Goal: Transaction & Acquisition: Obtain resource

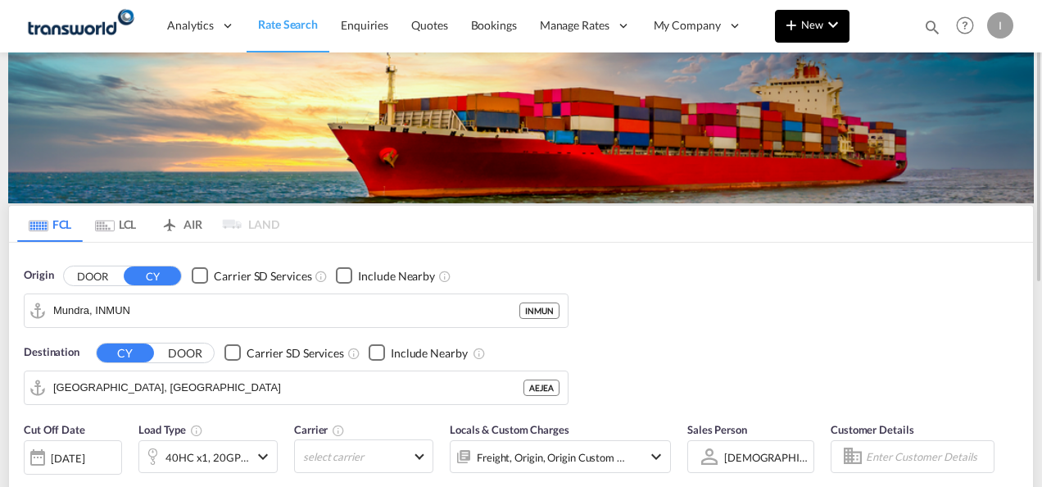
click at [805, 31] on button "New" at bounding box center [812, 26] width 75 height 33
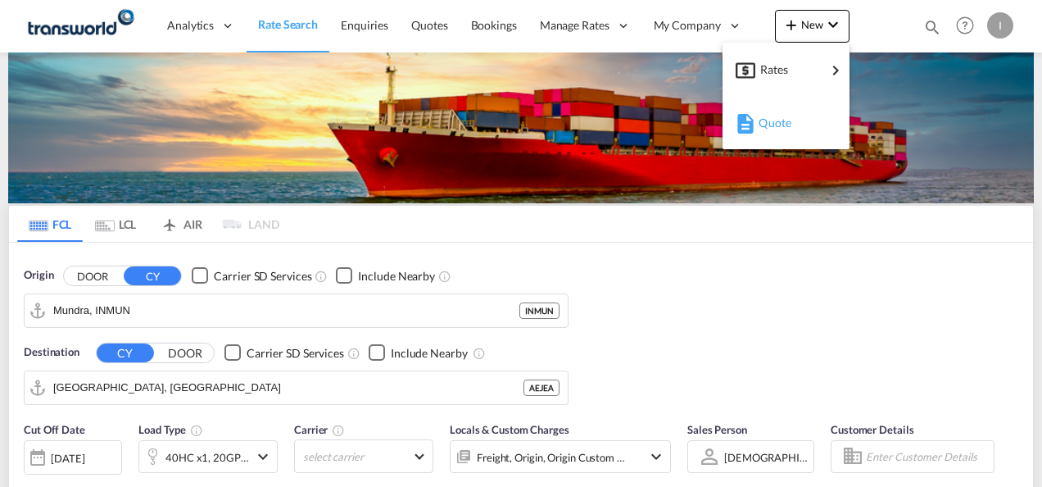
click at [777, 123] on span "Quote" at bounding box center [768, 123] width 18 height 33
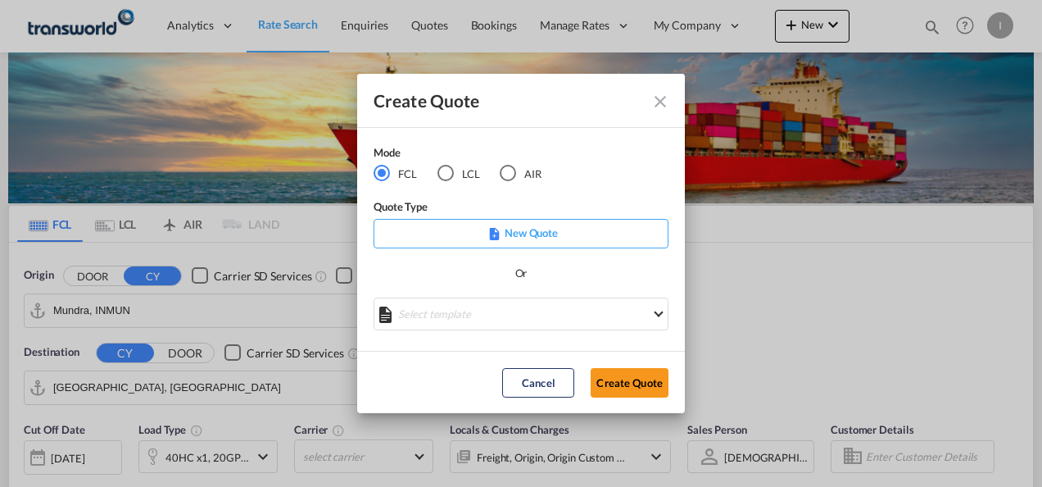
click at [511, 177] on div "AIR" at bounding box center [508, 173] width 16 height 16
click at [597, 390] on button "Create Quote" at bounding box center [630, 383] width 78 height 30
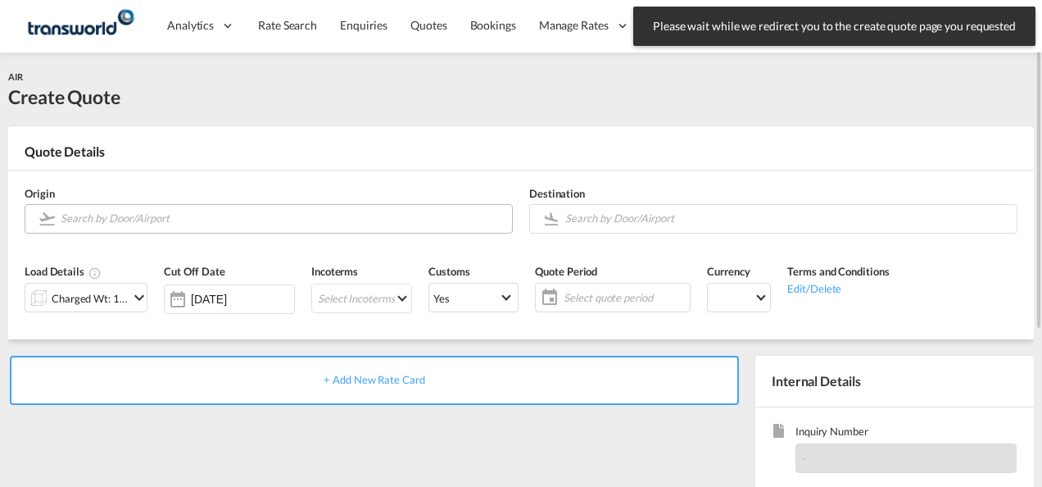
click at [241, 226] on input "Search by Door/Airport" at bounding box center [282, 218] width 443 height 29
click at [240, 222] on input "Search by Door/Airport" at bounding box center [282, 218] width 443 height 29
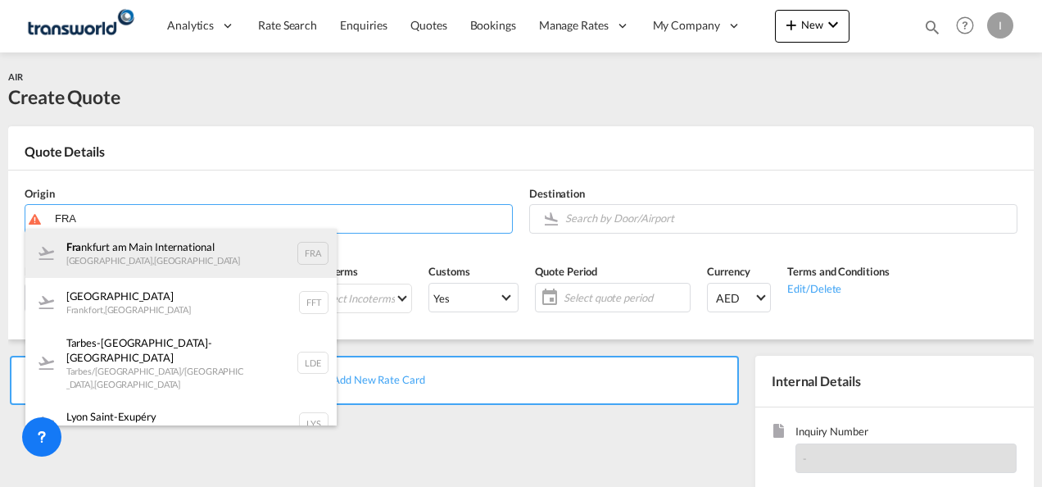
click at [173, 257] on div "Fra [GEOGRAPHIC_DATA] [GEOGRAPHIC_DATA] , [GEOGRAPHIC_DATA] FRA" at bounding box center [180, 253] width 311 height 49
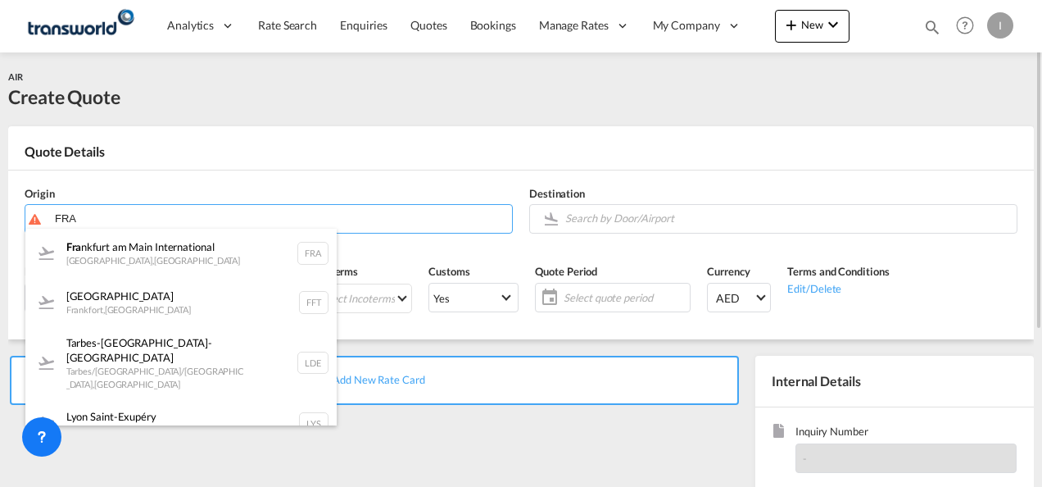
type input "[GEOGRAPHIC_DATA], [GEOGRAPHIC_DATA], [GEOGRAPHIC_DATA]"
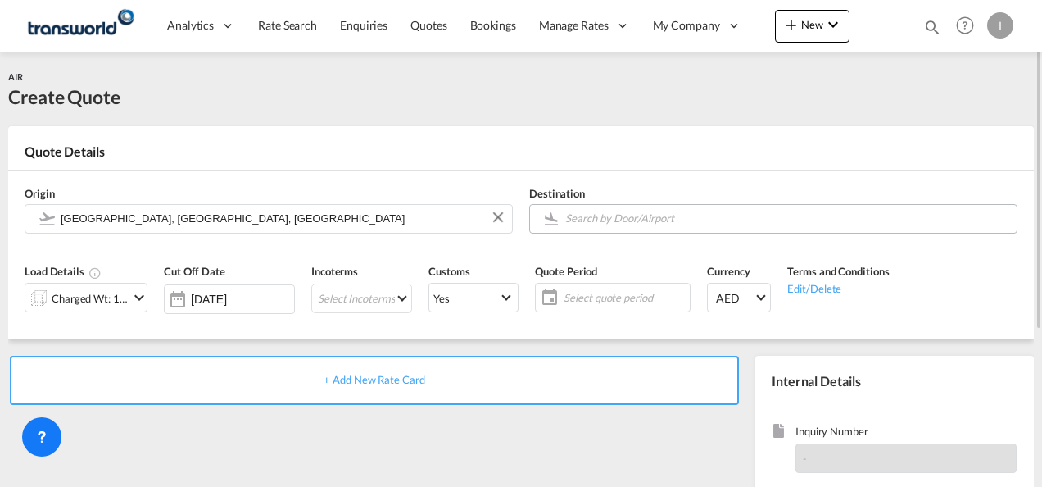
click at [630, 230] on md-autocomplete at bounding box center [787, 219] width 444 height 30
click at [623, 222] on input "Search by Door/Airport" at bounding box center [786, 218] width 443 height 29
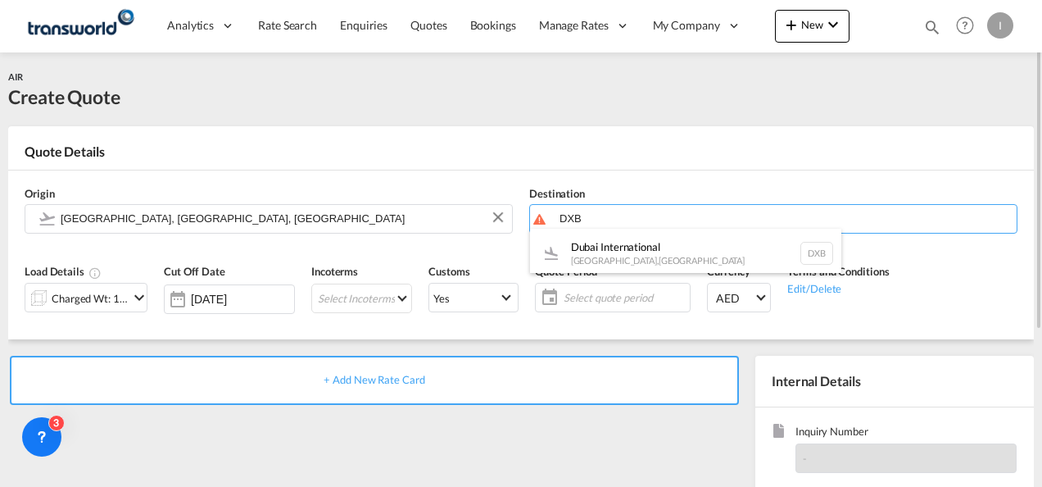
click at [613, 247] on div "Dubai International [GEOGRAPHIC_DATA] , [GEOGRAPHIC_DATA] DXB" at bounding box center [685, 253] width 311 height 49
type input "Dubai International, [GEOGRAPHIC_DATA], DXB"
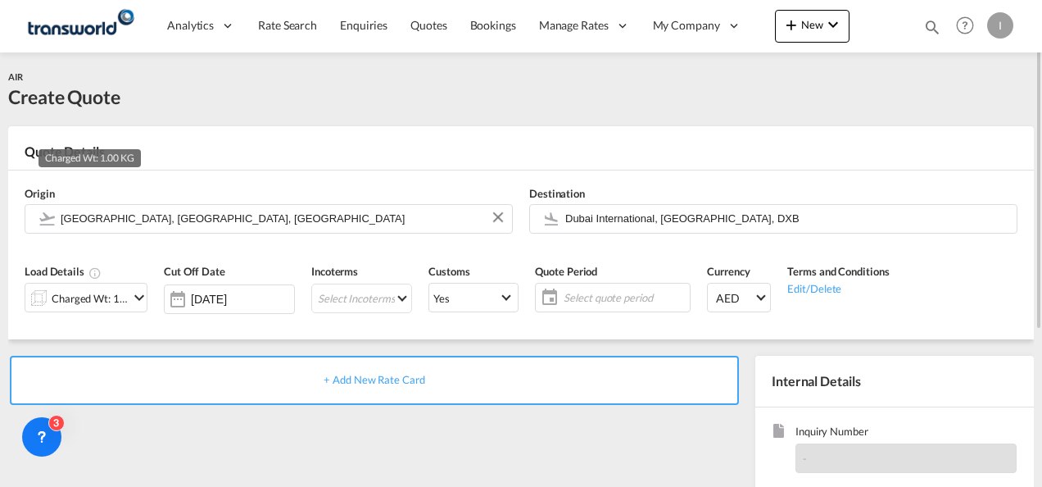
click at [116, 295] on div "Charged Wt: 1.00 KG" at bounding box center [90, 298] width 77 height 23
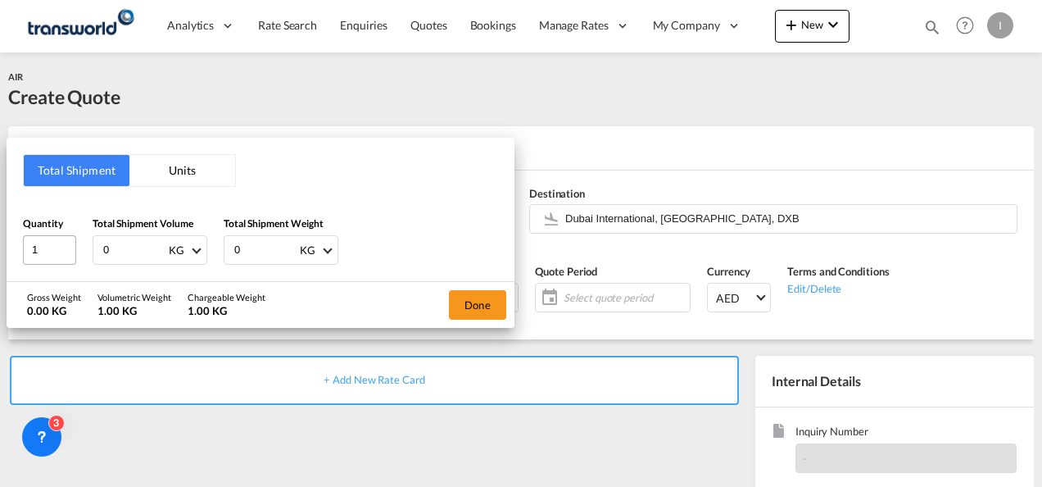
drag, startPoint x: 73, startPoint y: 252, endPoint x: 46, endPoint y: 254, distance: 27.2
click at [46, 254] on div "Quantity 1 Total Shipment Volume 0 KG CBM CFT KG LB Total Shipment Weight 0 KG …" at bounding box center [260, 240] width 475 height 49
type input "316"
type input "78"
click at [448, 305] on div "Done" at bounding box center [478, 305] width 74 height 46
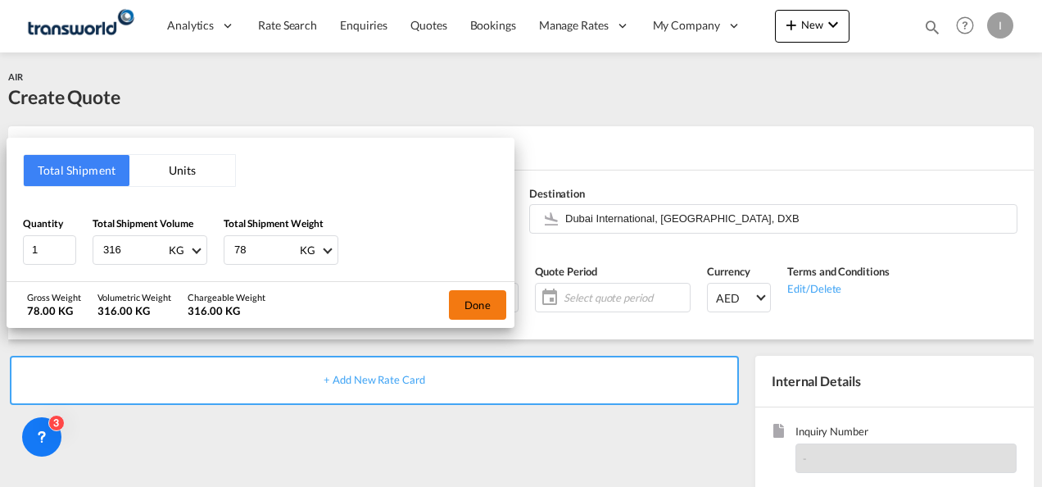
click at [458, 310] on button "Done" at bounding box center [477, 305] width 57 height 30
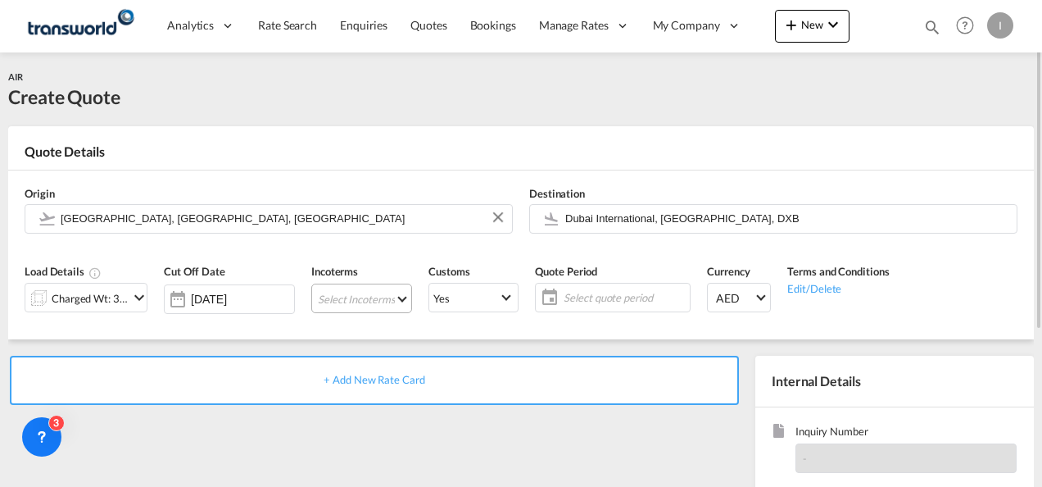
click at [351, 297] on md-select "Select Incoterms EXW - export Ex Works DAP - export Delivered at Place CFR - ex…" at bounding box center [361, 299] width 101 height 30
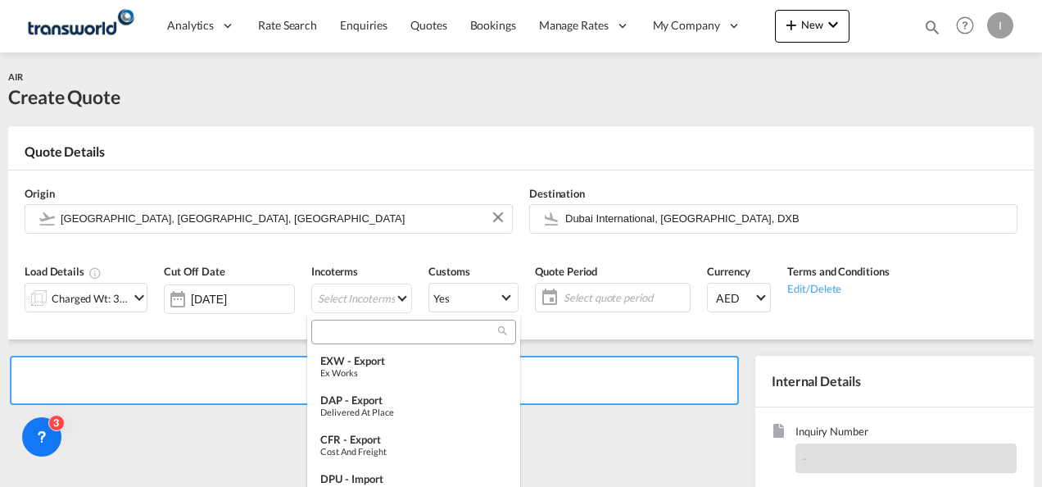
click at [338, 328] on input "search" at bounding box center [407, 332] width 182 height 15
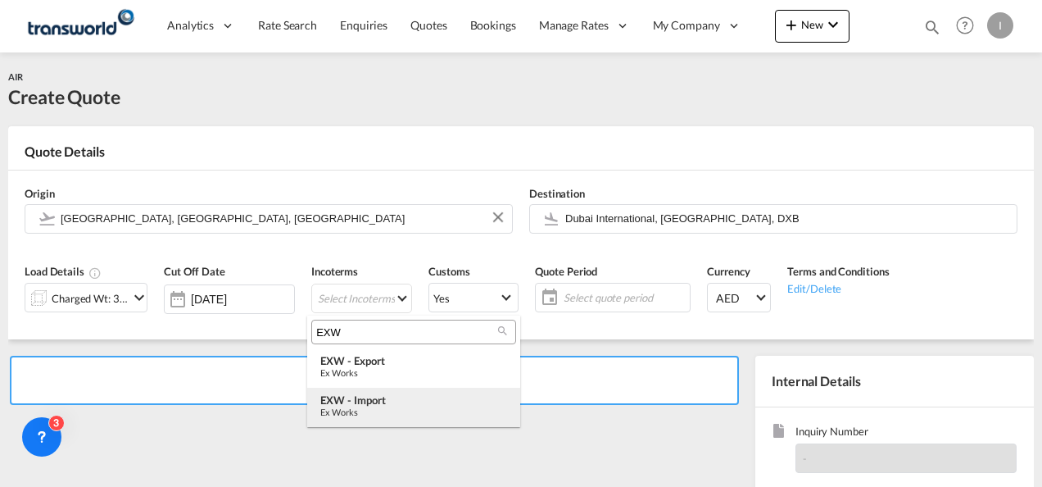
type input "EXW"
click at [338, 410] on div "Ex Works" at bounding box center [413, 411] width 187 height 11
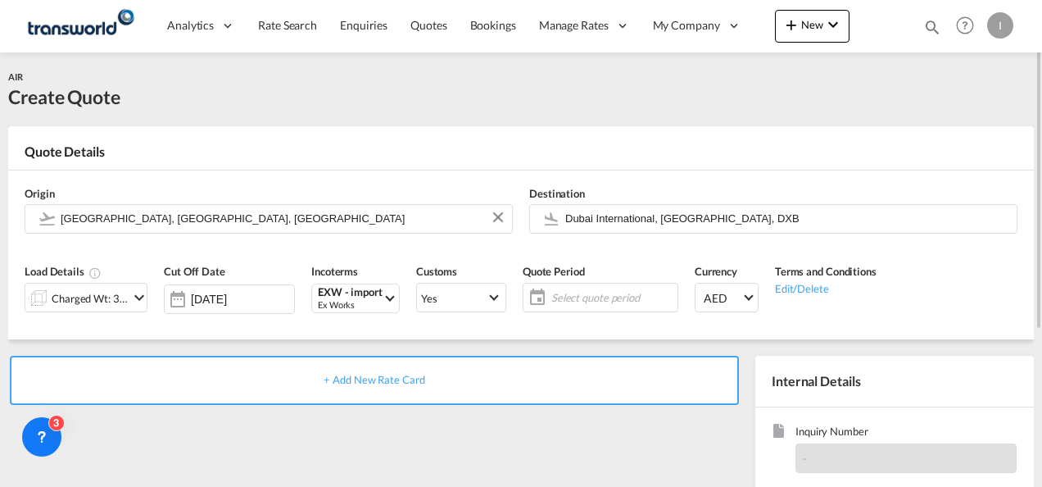
click at [580, 302] on span "Select quote period" at bounding box center [613, 297] width 122 height 15
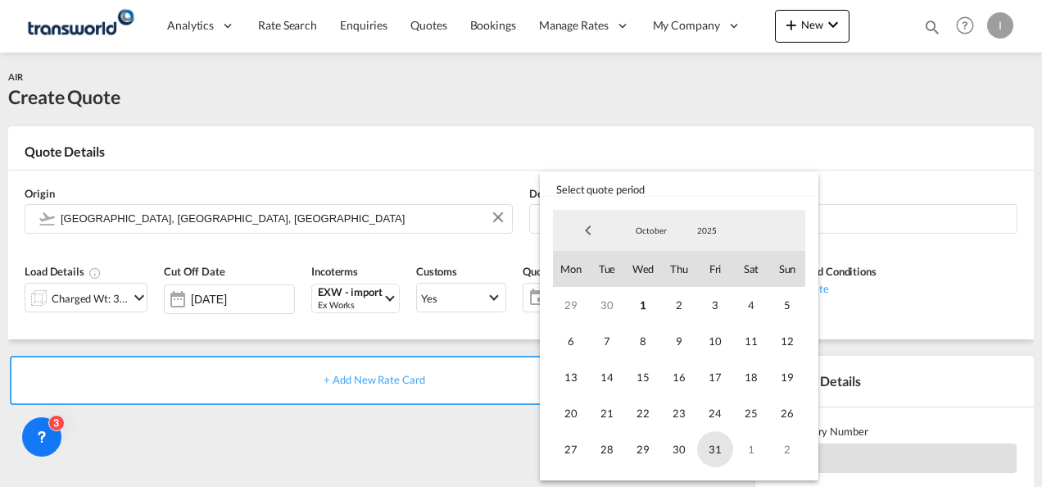
click at [706, 446] on span "31" at bounding box center [715, 449] width 36 height 36
click at [469, 444] on md-backdrop at bounding box center [521, 243] width 1042 height 487
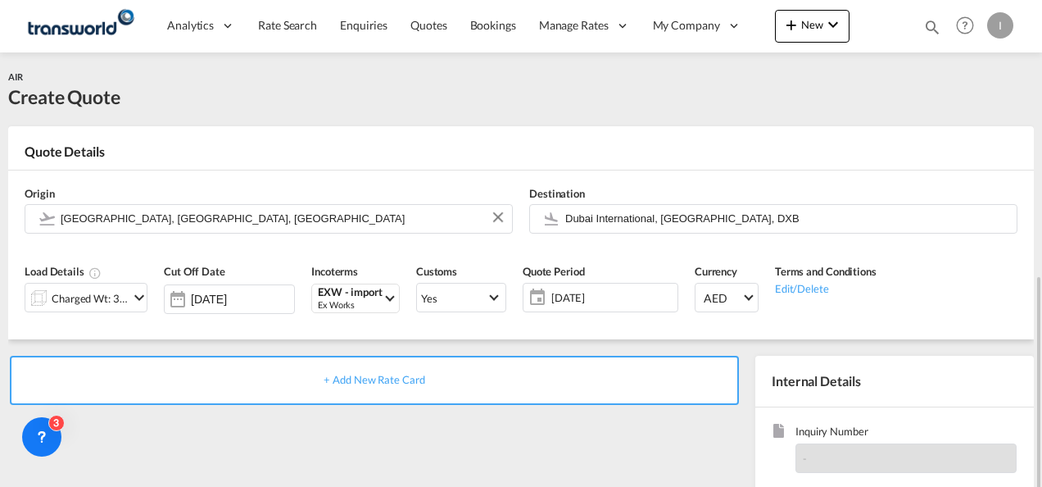
scroll to position [164, 0]
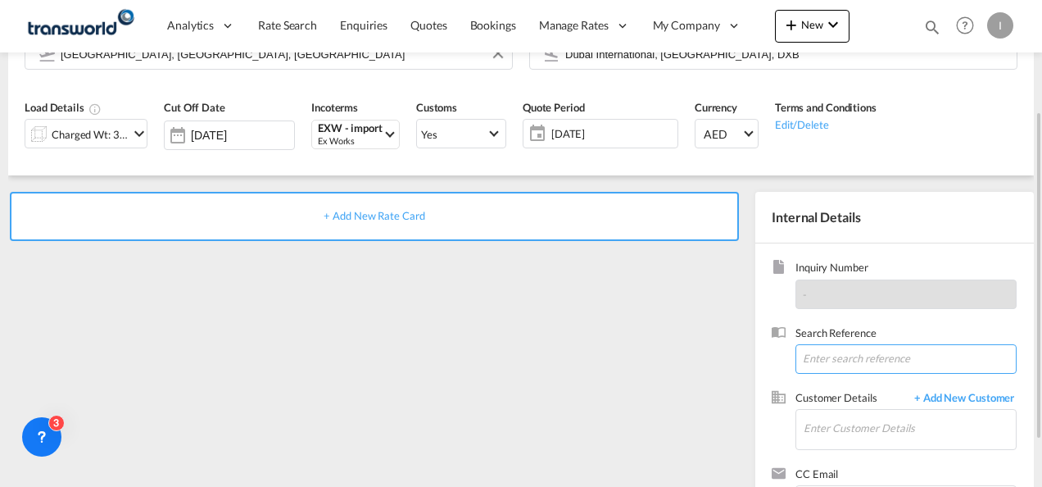
click at [817, 356] on input at bounding box center [906, 359] width 221 height 30
paste input "TWI 21970"
type input "TWI 21970"
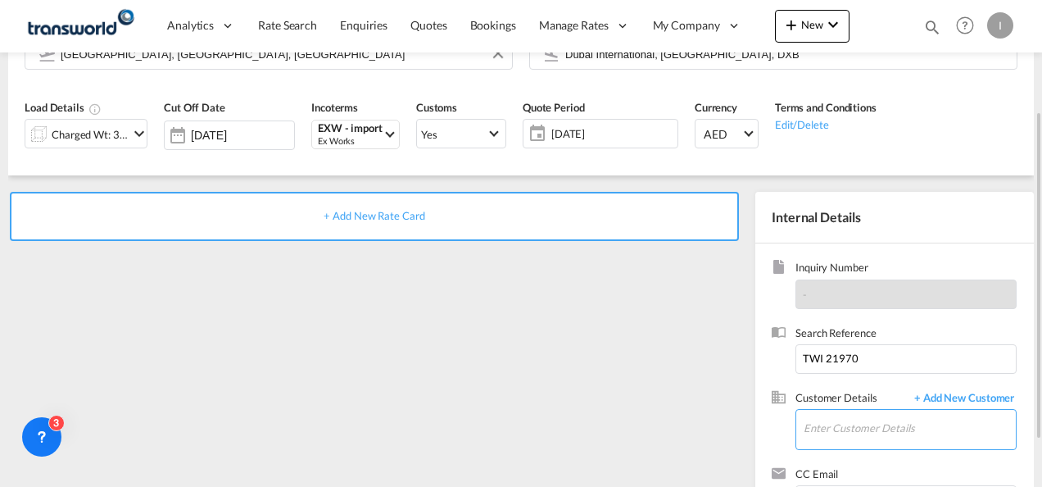
click at [831, 429] on input "Enter Customer Details" at bounding box center [910, 428] width 212 height 37
type input "H"
click at [960, 397] on span "+ Add New Customer" at bounding box center [961, 399] width 111 height 19
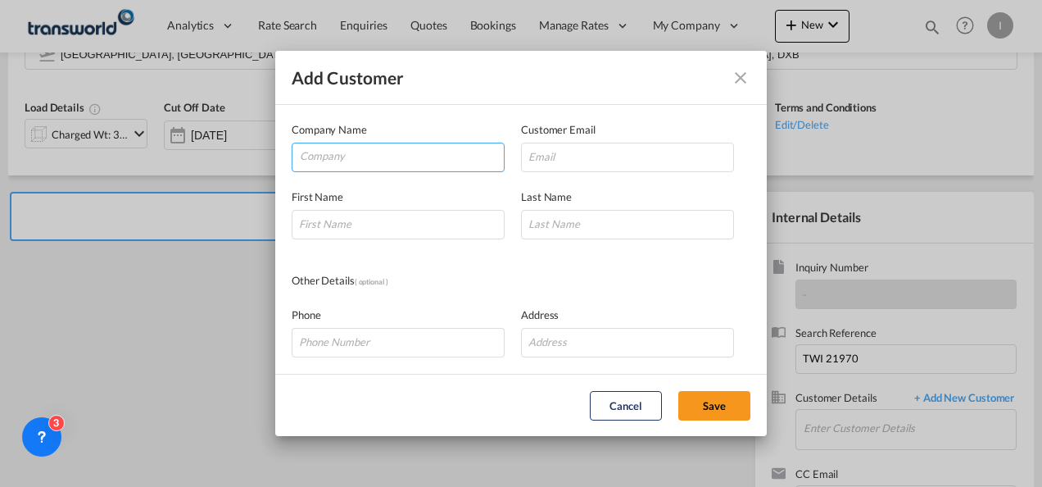
click at [369, 161] on input "Company" at bounding box center [402, 155] width 204 height 25
type input "medicals"
click at [739, 77] on md-icon "icon-close" at bounding box center [741, 78] width 20 height 20
